Goal: Communication & Community: Answer question/provide support

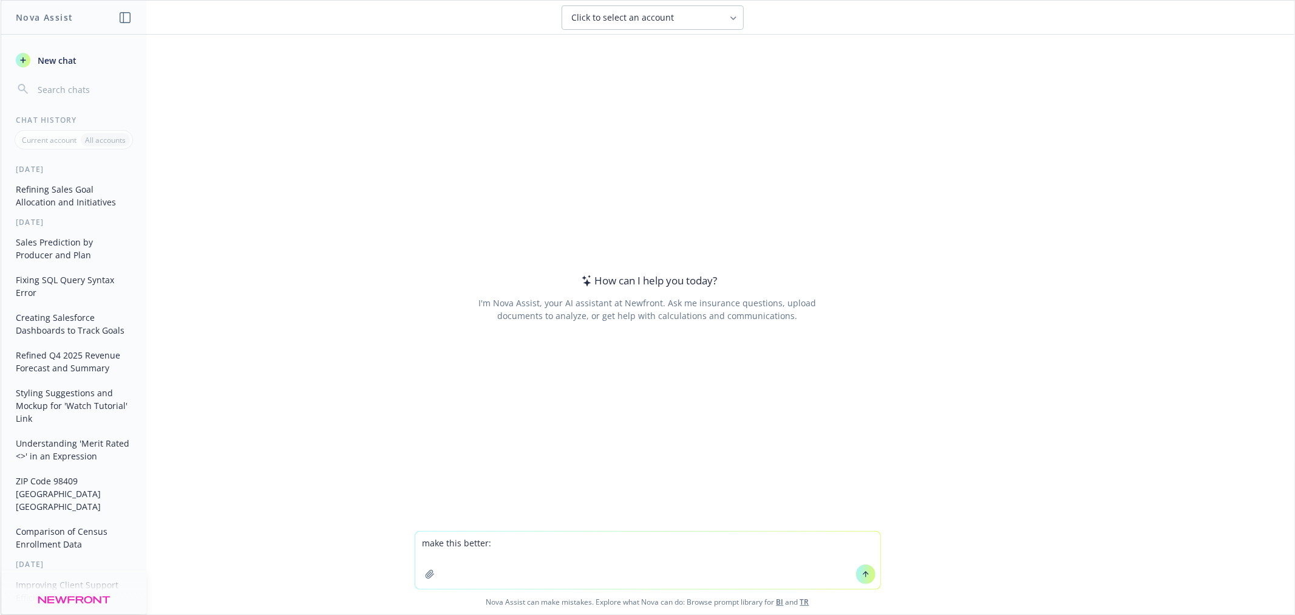
type textarea "make this better: Hi @[PERSON_NAME] I provided [PERSON_NAME] the breakout of th…"
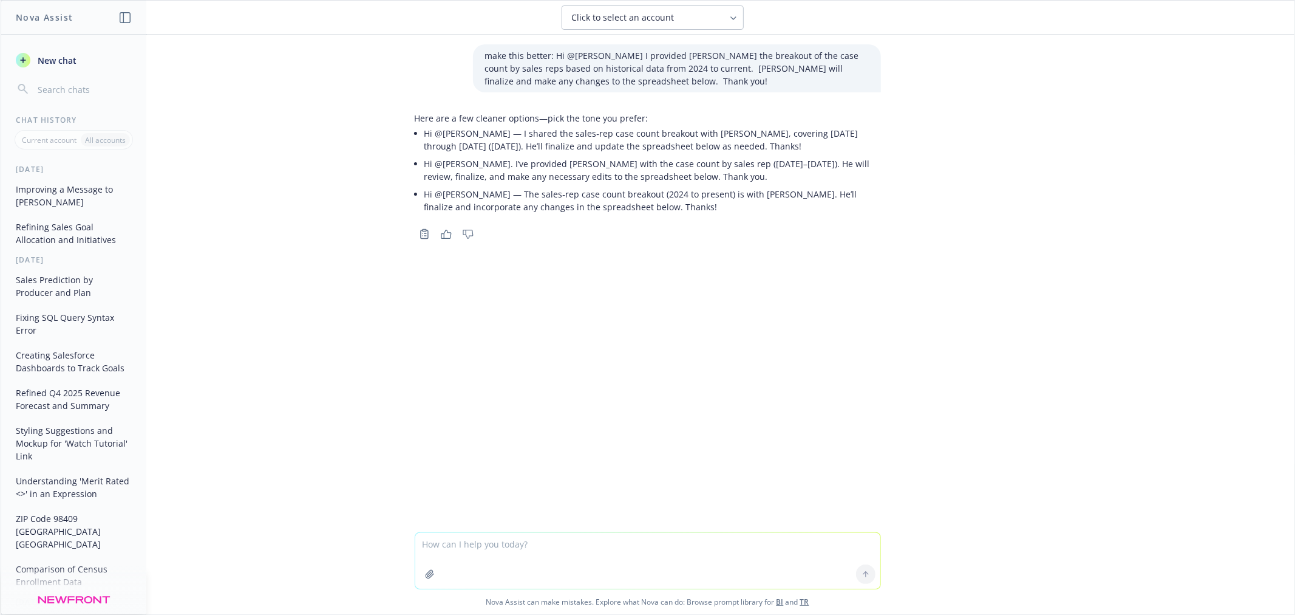
click at [753, 177] on p "Hi @[PERSON_NAME]. I’ve provided [PERSON_NAME] with the case count by sales rep…" at bounding box center [652, 170] width 457 height 26
